Goal: Task Accomplishment & Management: Manage account settings

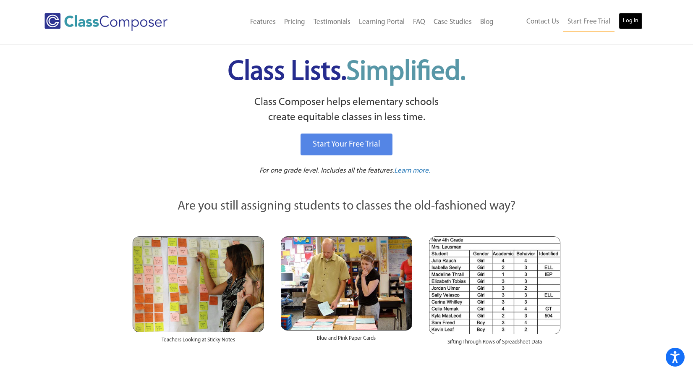
click at [631, 21] on link "Log In" at bounding box center [630, 21] width 24 height 17
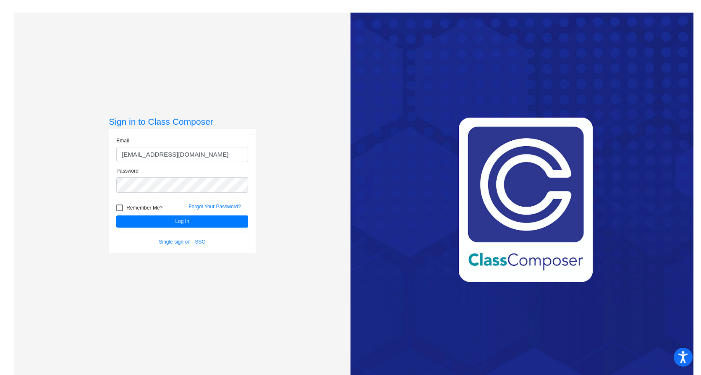
drag, startPoint x: 205, startPoint y: 157, endPoint x: 39, endPoint y: 158, distance: 166.6
click at [39, 158] on div "Sign in to Class Composer Email mtirpack@mantuaschools.com Password Remember Me…" at bounding box center [182, 200] width 337 height 375
type input "nsteen@mantuaschools.com"
click at [40, 179] on div "Sign in to Class Composer Email nsteen@mantuaschools.com Password Remember Me? …" at bounding box center [182, 200] width 337 height 375
click at [180, 219] on button "Log In" at bounding box center [182, 221] width 132 height 12
